Goal: Communication & Community: Answer question/provide support

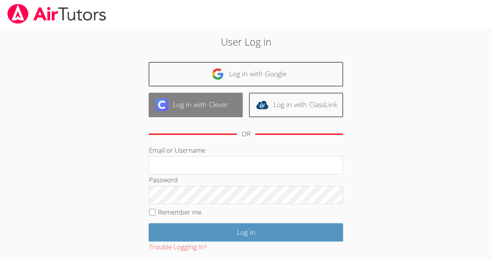
click at [204, 108] on link "Log in with Clever" at bounding box center [196, 105] width 94 height 24
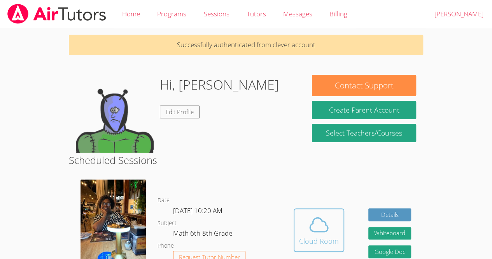
click at [303, 232] on span at bounding box center [319, 224] width 40 height 22
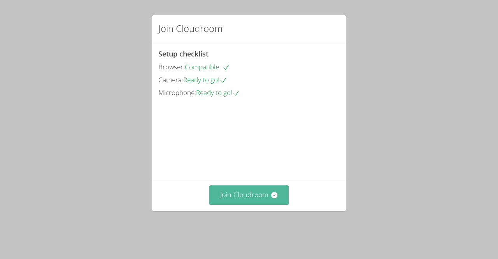
click at [231, 204] on button "Join Cloudroom" at bounding box center [249, 194] width 80 height 19
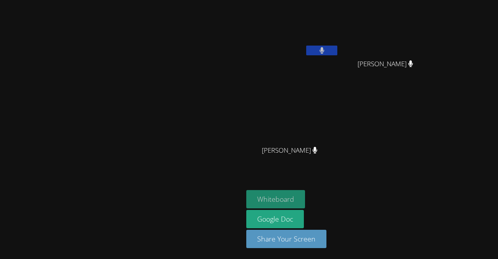
click at [246, 193] on button "Whiteboard" at bounding box center [275, 199] width 59 height 18
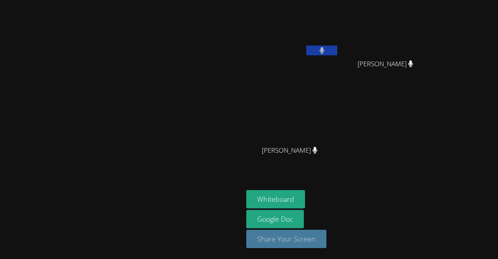
click at [246, 235] on button "Share Your Screen" at bounding box center [286, 238] width 80 height 18
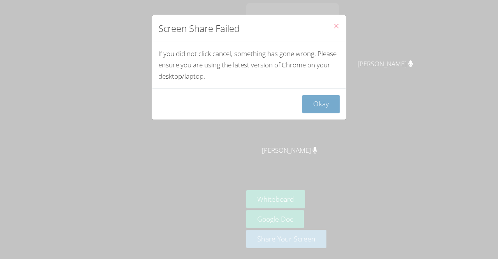
click at [315, 101] on button "Okay" at bounding box center [320, 104] width 37 height 18
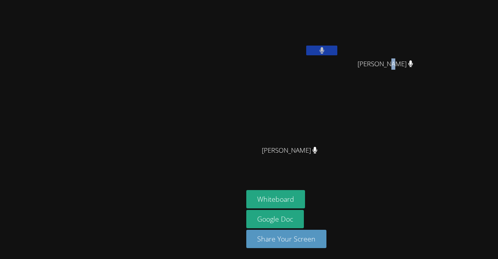
drag, startPoint x: 383, startPoint y: 49, endPoint x: 433, endPoint y: 99, distance: 70.1
click at [433, 99] on div "[PERSON_NAME] [PERSON_NAME] [PERSON_NAME] [PERSON_NAME] [PERSON_NAME] [PERSON_N…" at bounding box center [340, 88] width 188 height 170
click at [428, 147] on div "[PERSON_NAME] [PERSON_NAME] [PERSON_NAME] [PERSON_NAME] [PERSON_NAME] [PERSON_N…" at bounding box center [340, 88] width 188 height 170
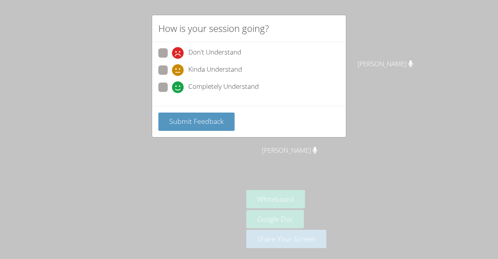
drag, startPoint x: 159, startPoint y: 88, endPoint x: 164, endPoint y: 86, distance: 5.4
click at [172, 93] on span at bounding box center [172, 93] width 0 height 0
click at [172, 86] on input "Completely Understand" at bounding box center [175, 85] width 7 height 7
radio input "true"
click at [172, 93] on span at bounding box center [172, 93] width 0 height 0
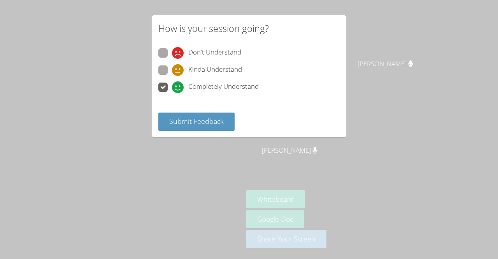
click at [172, 86] on input "Completely Understand" at bounding box center [175, 85] width 7 height 7
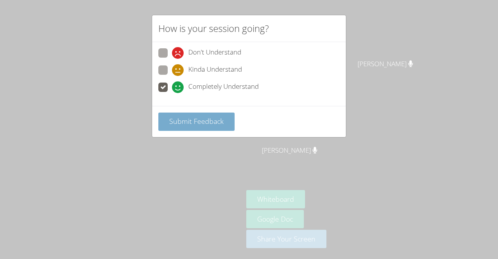
click at [187, 112] on button "Submit Feedback" at bounding box center [196, 121] width 76 height 18
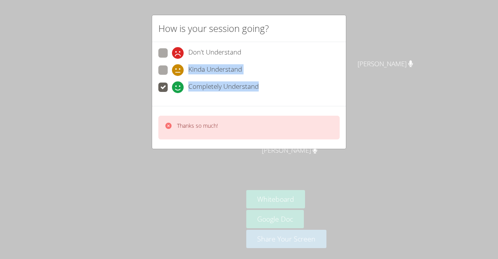
drag, startPoint x: 411, startPoint y: 48, endPoint x: 457, endPoint y: 92, distance: 63.8
click at [457, 92] on div "How is your session going? Don't Understand Kinda Understand Completely Underst…" at bounding box center [249, 129] width 498 height 259
